Goal: Information Seeking & Learning: Learn about a topic

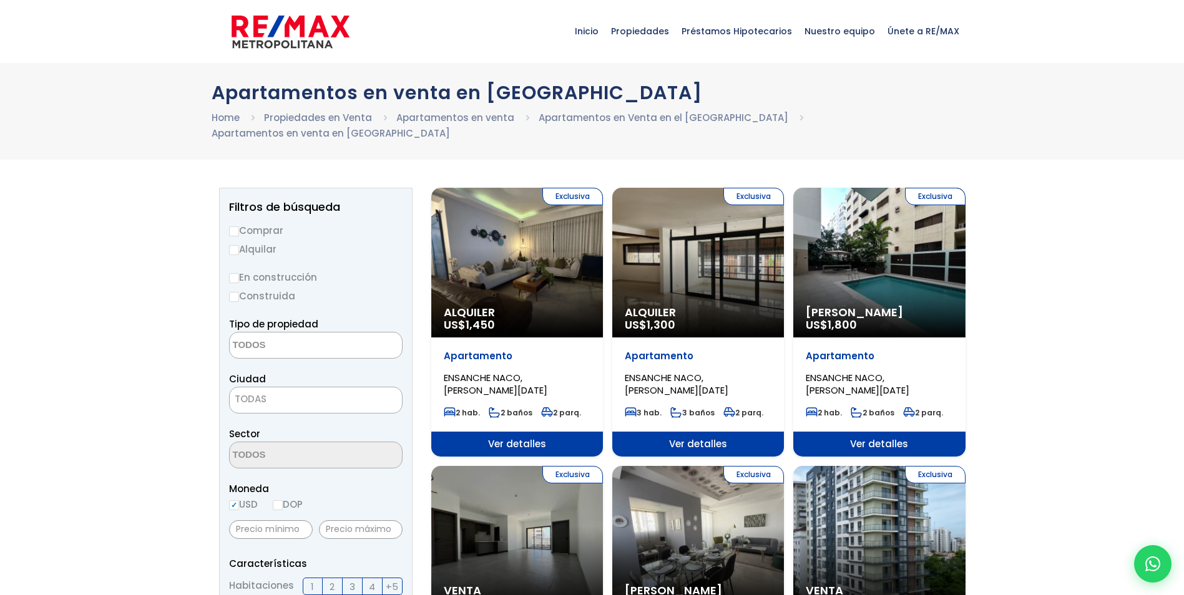
select select
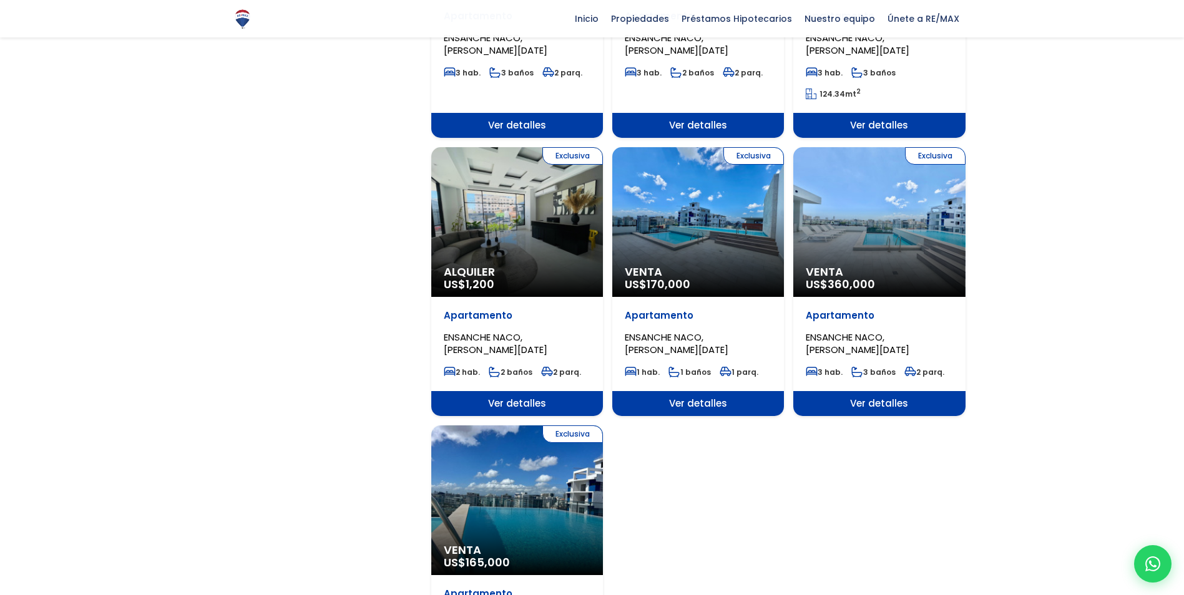
scroll to position [1373, 0]
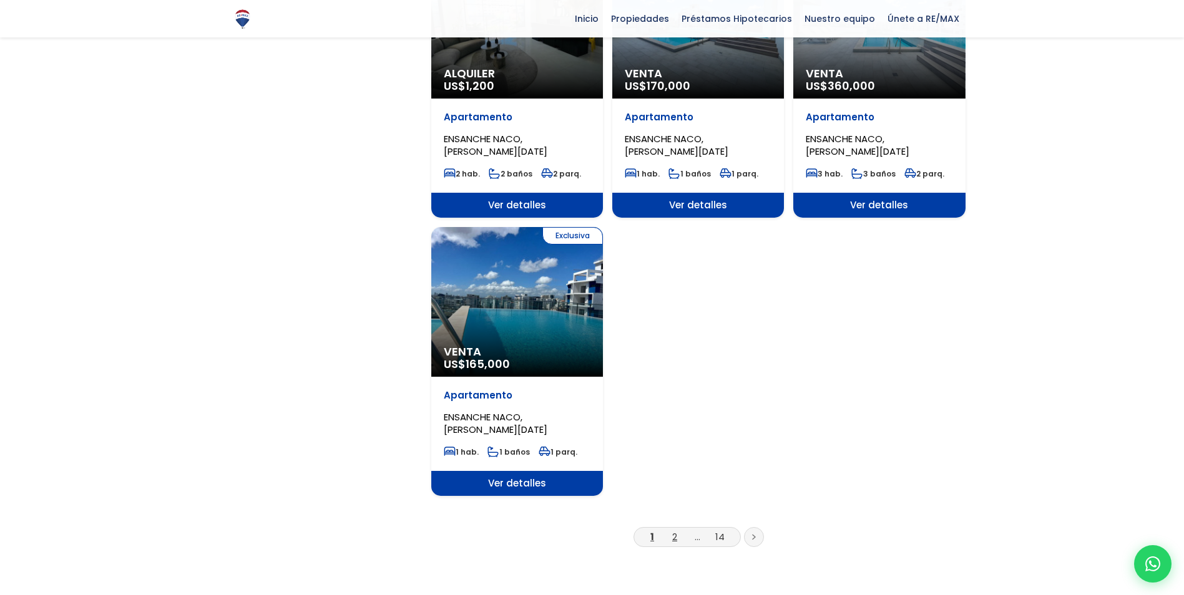
click at [674, 530] on link "2" at bounding box center [674, 536] width 5 height 13
click at [756, 527] on link at bounding box center [754, 537] width 20 height 20
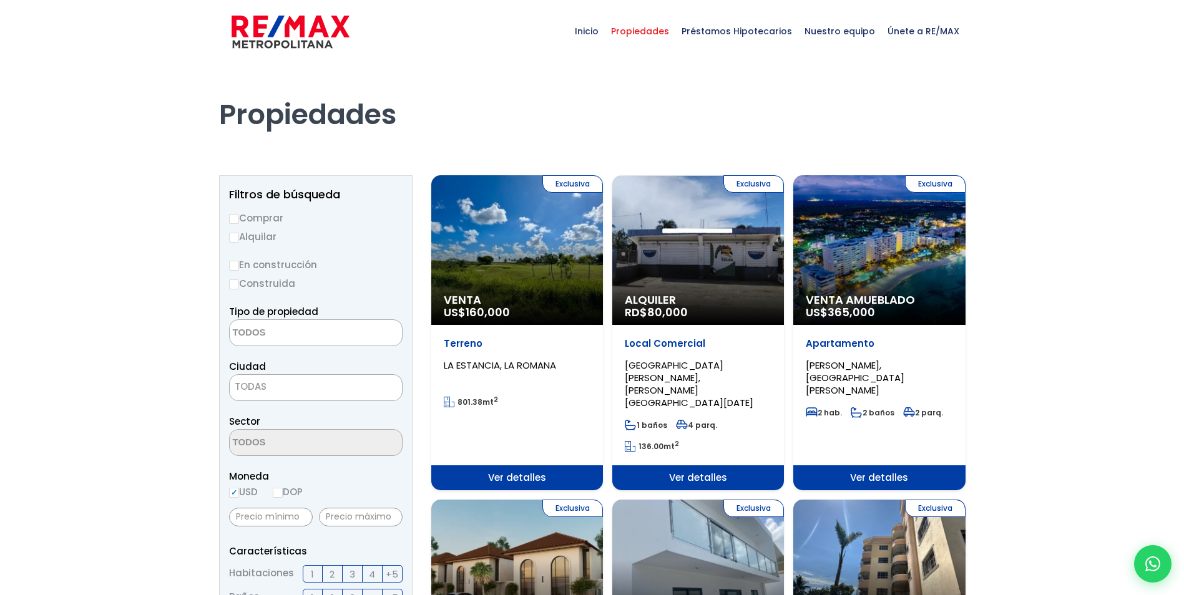
select select
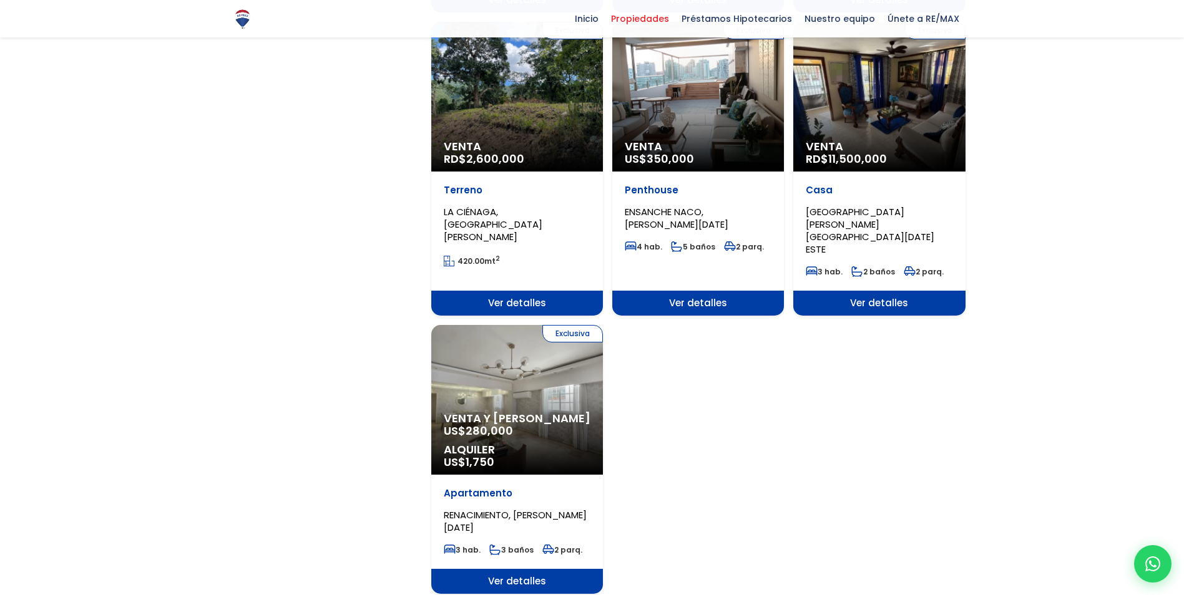
scroll to position [1435, 0]
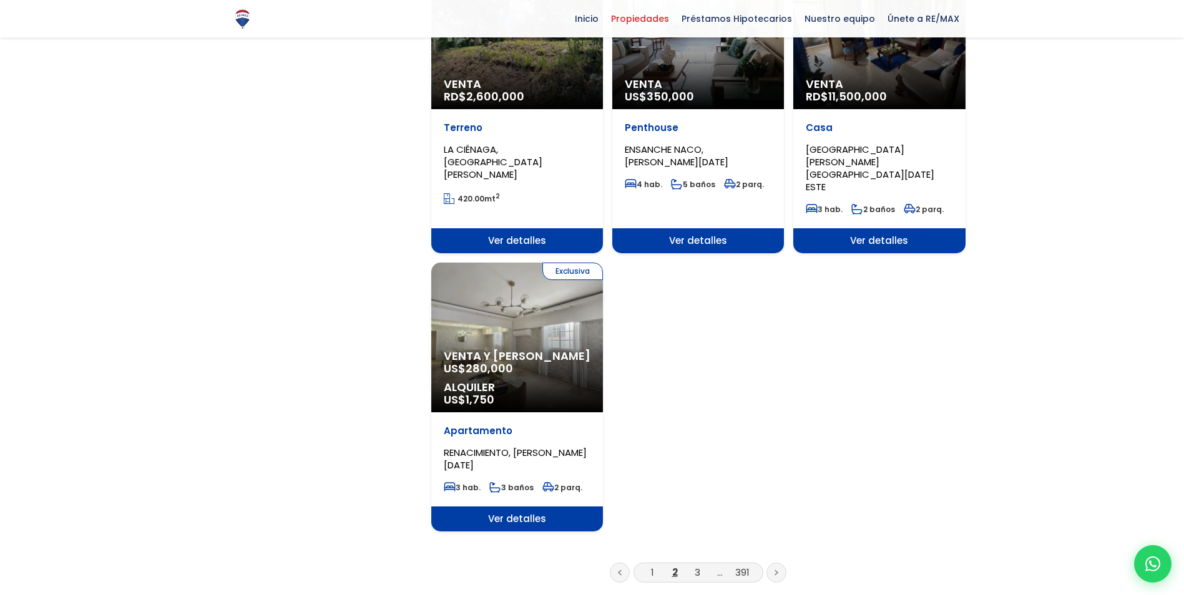
click at [775, 571] on icon at bounding box center [776, 573] width 2 height 4
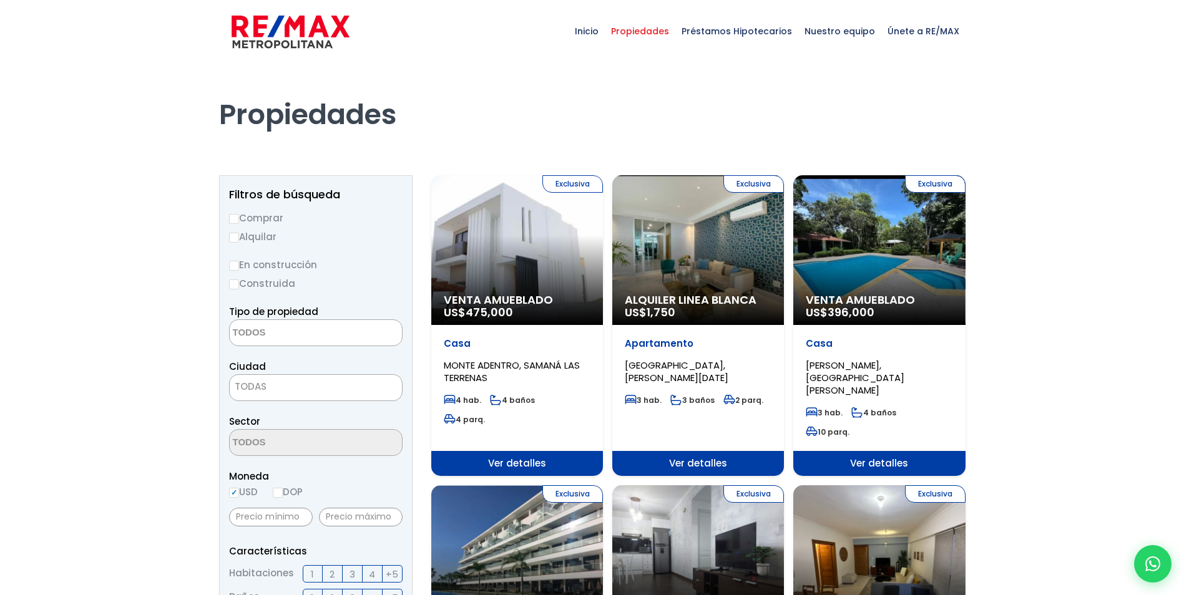
select select
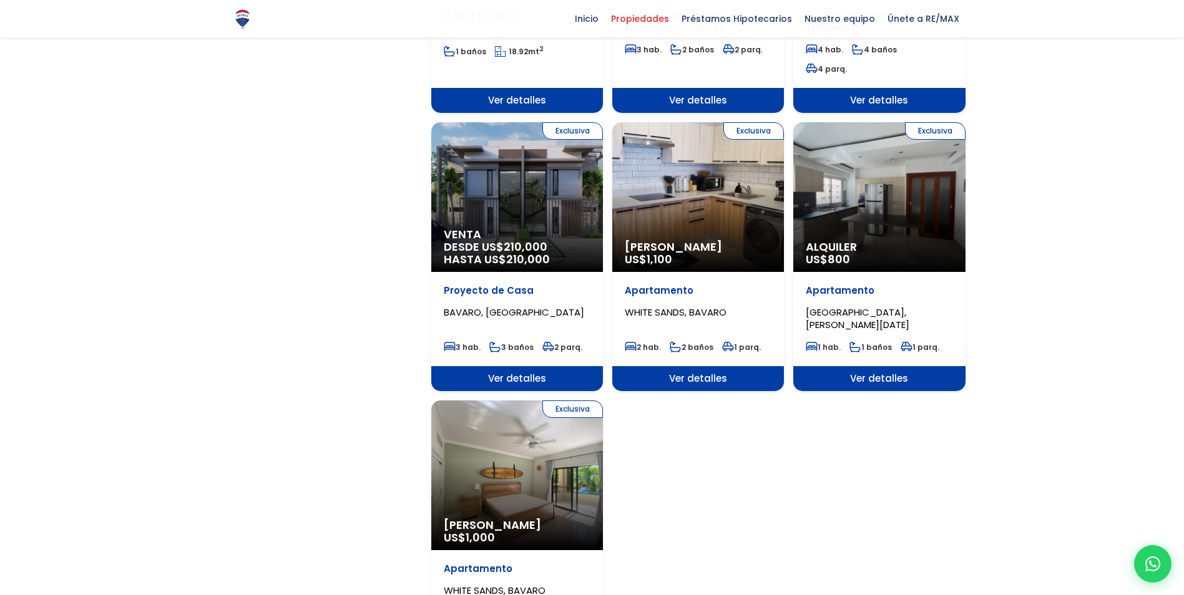
scroll to position [1248, 0]
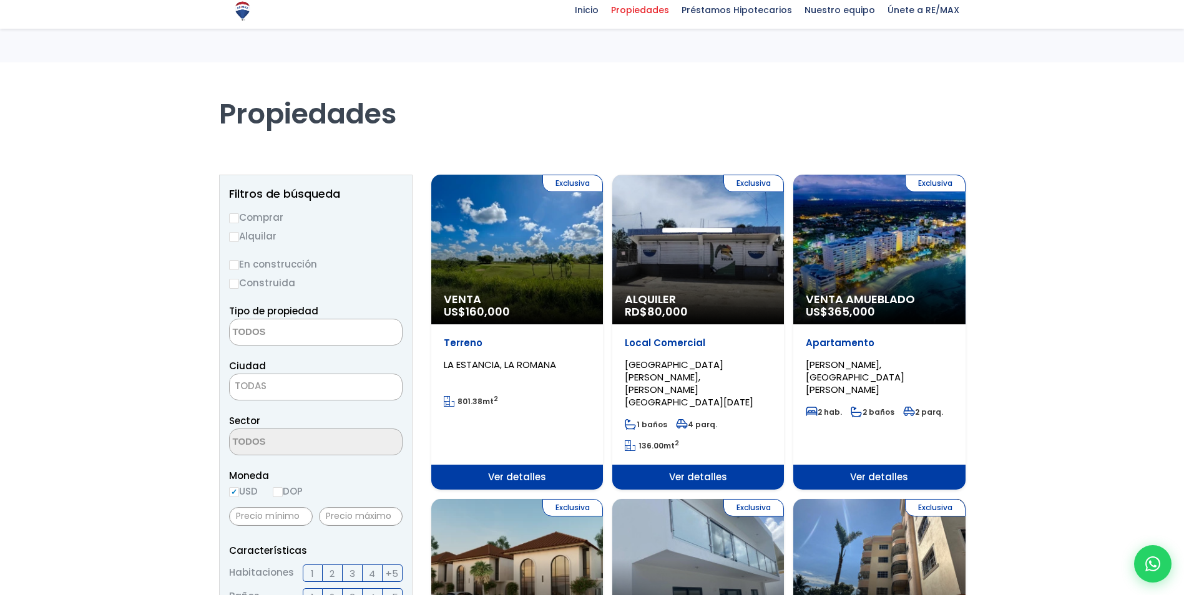
select select
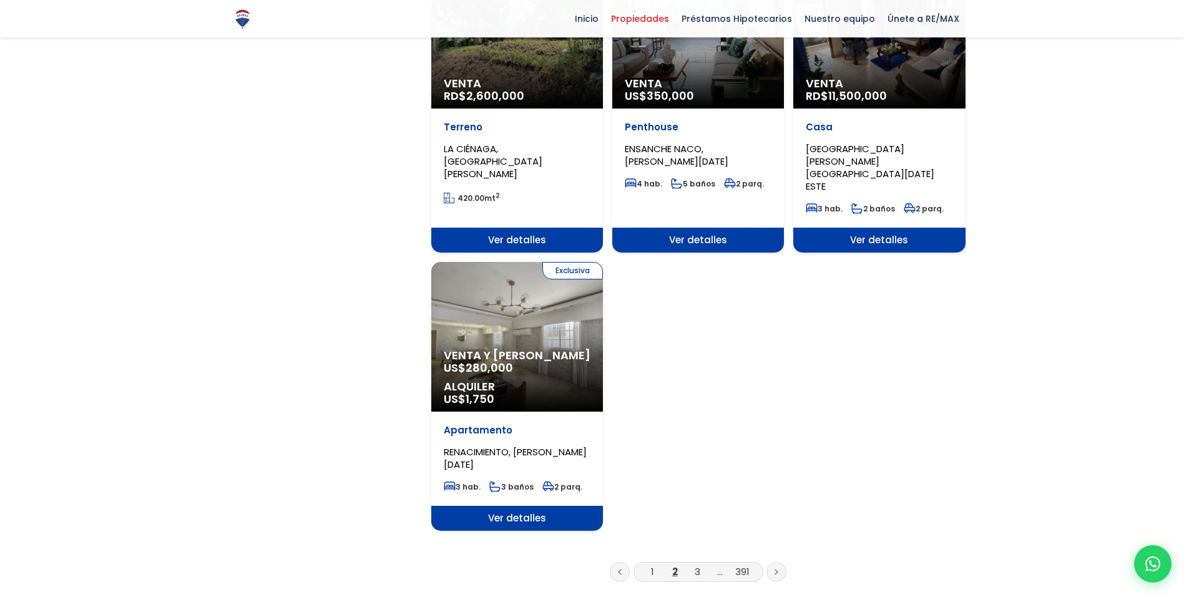
scroll to position [1435, 0]
